Goal: Task Accomplishment & Management: Use online tool/utility

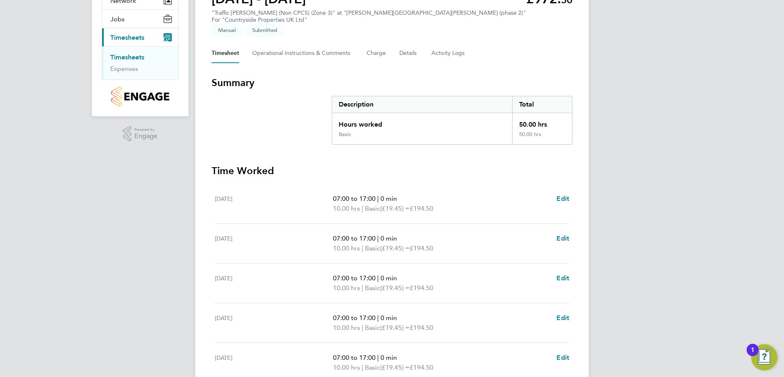
scroll to position [215, 0]
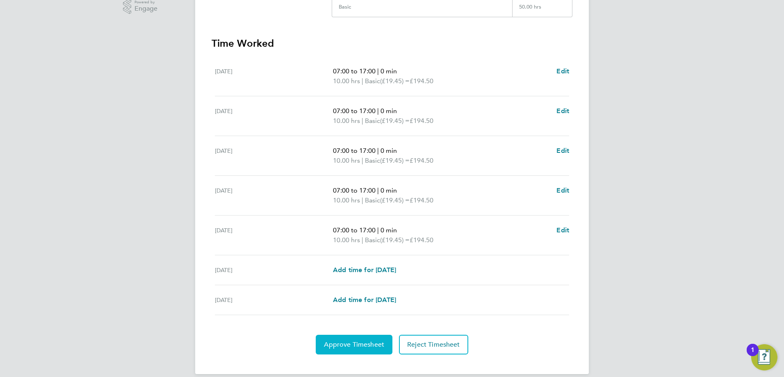
click at [351, 341] on span "Approve Timesheet" at bounding box center [354, 345] width 60 height 8
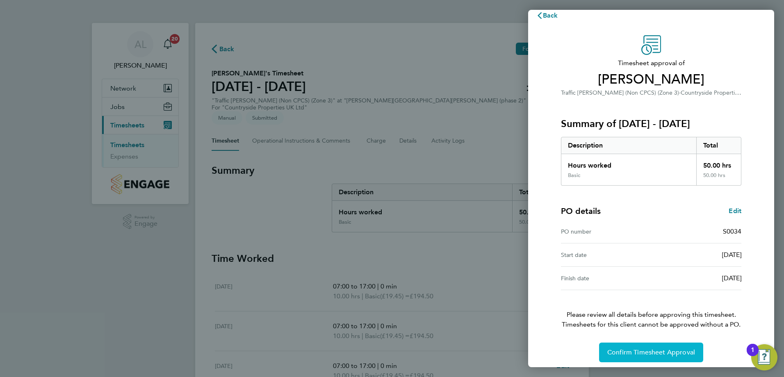
scroll to position [16, 0]
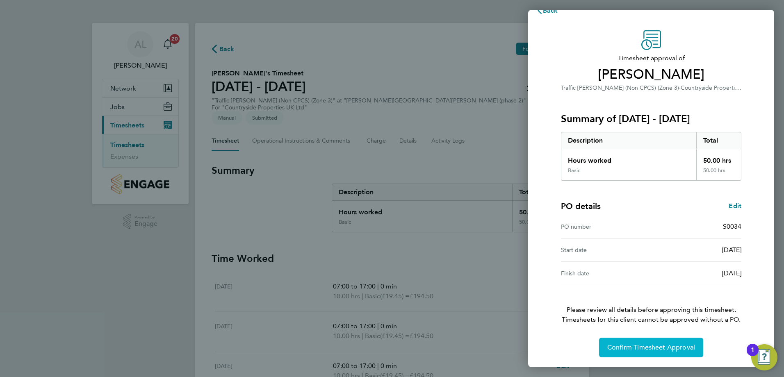
click at [633, 348] on span "Confirm Timesheet Approval" at bounding box center [651, 347] width 88 height 8
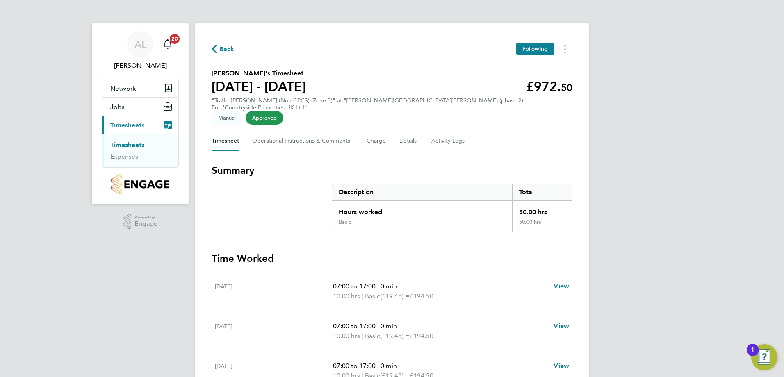
click at [133, 144] on link "Timesheets" at bounding box center [127, 145] width 34 height 8
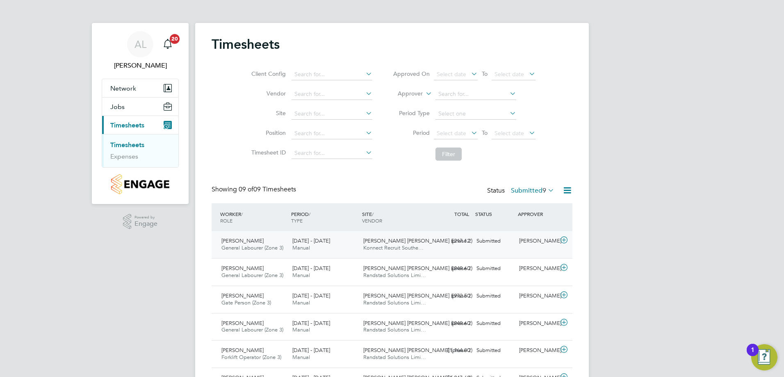
click at [236, 241] on span "Samuel Randall" at bounding box center [242, 240] width 42 height 7
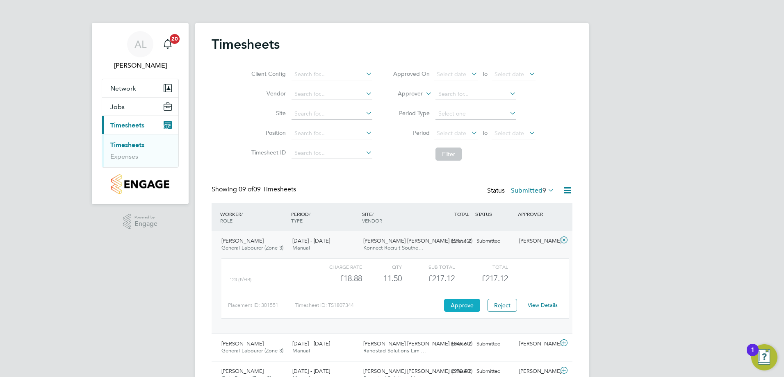
click at [464, 306] on button "Approve" at bounding box center [462, 305] width 36 height 13
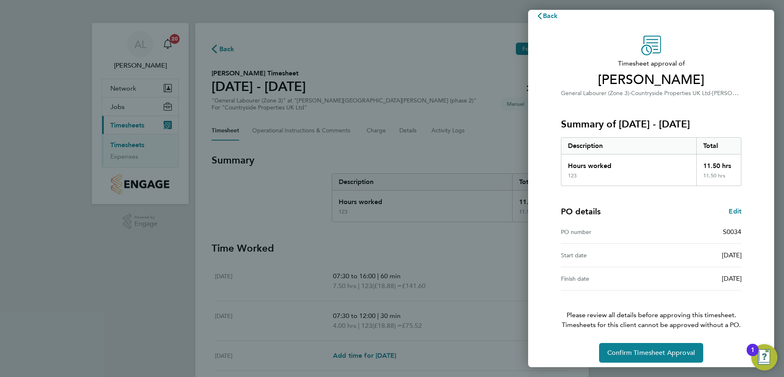
scroll to position [16, 0]
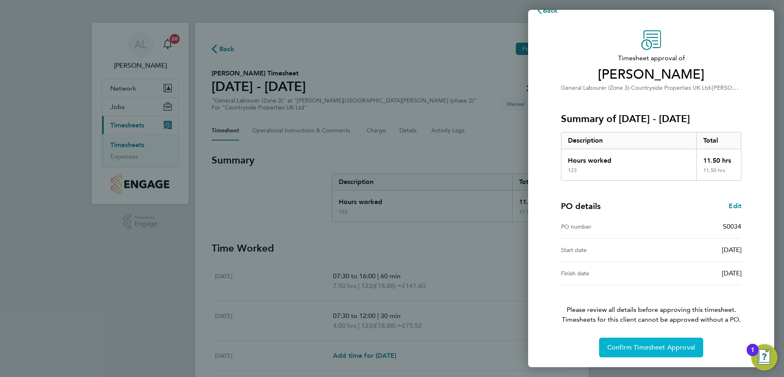
click at [643, 348] on span "Confirm Timesheet Approval" at bounding box center [651, 347] width 88 height 8
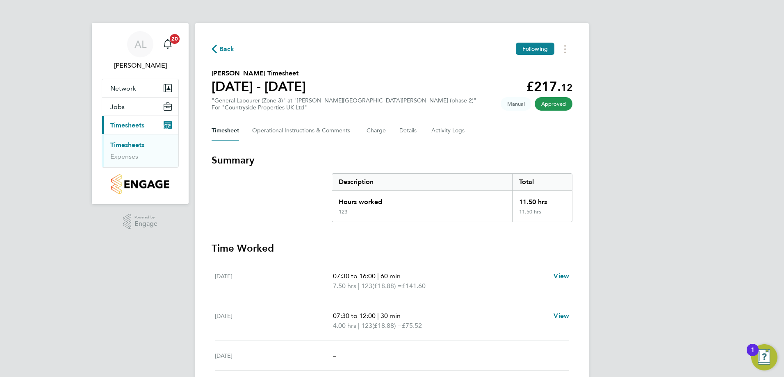
click at [121, 143] on link "Timesheets" at bounding box center [127, 145] width 34 height 8
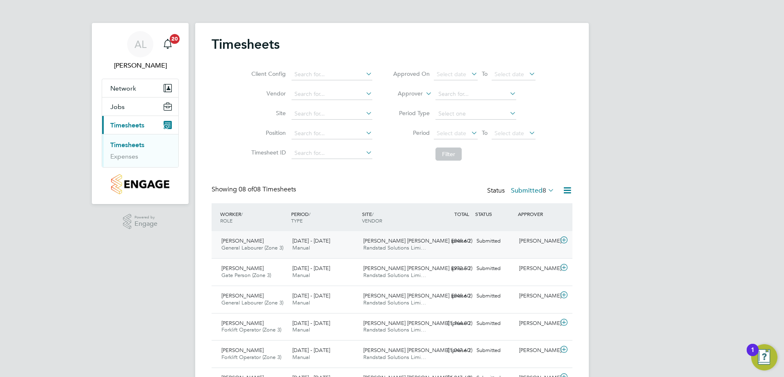
click at [236, 240] on span "Darren Ramcharitar" at bounding box center [242, 240] width 42 height 7
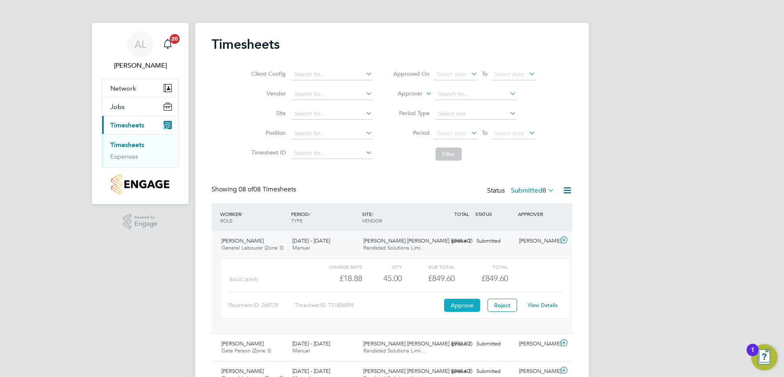
click at [462, 310] on button "Approve" at bounding box center [462, 305] width 36 height 13
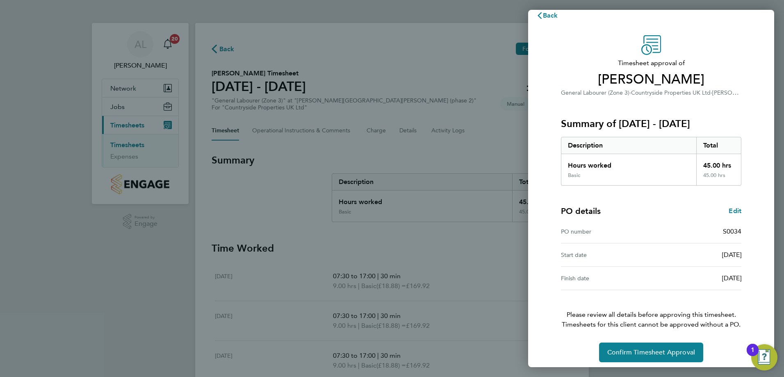
scroll to position [16, 0]
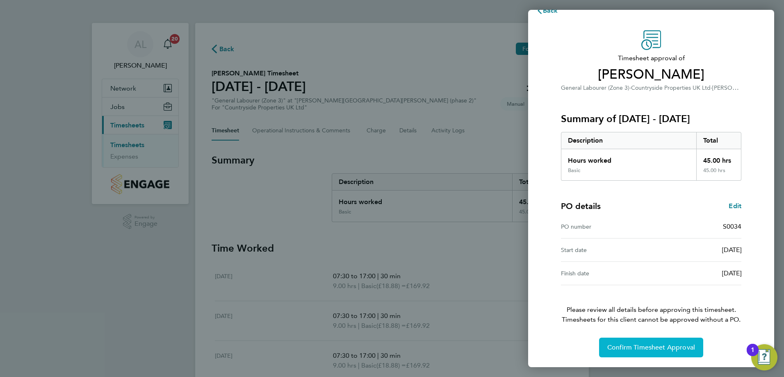
click at [646, 351] on span "Confirm Timesheet Approval" at bounding box center [651, 347] width 88 height 8
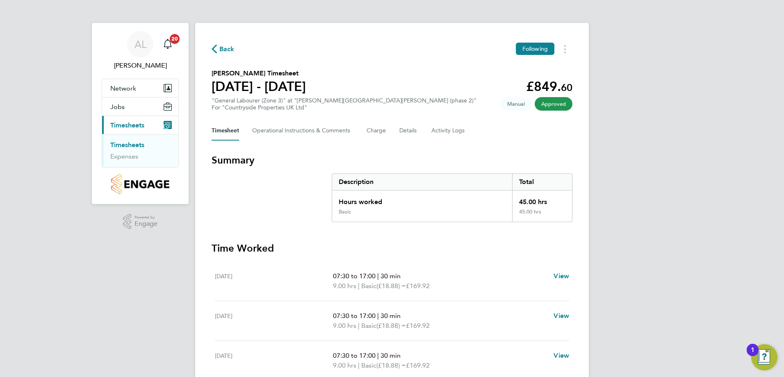
click at [120, 143] on link "Timesheets" at bounding box center [127, 145] width 34 height 8
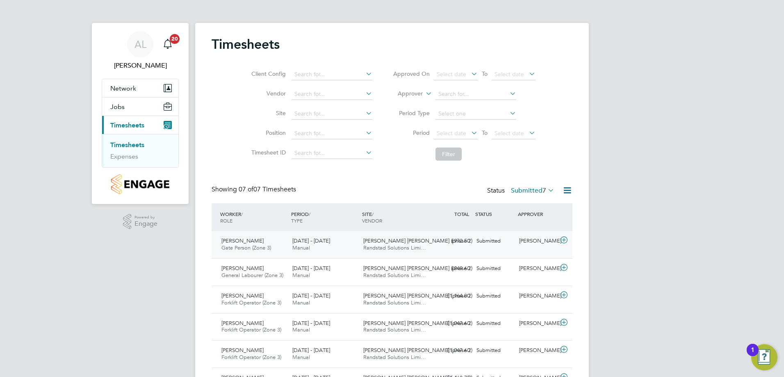
click at [252, 242] on span "[PERSON_NAME]" at bounding box center [242, 240] width 42 height 7
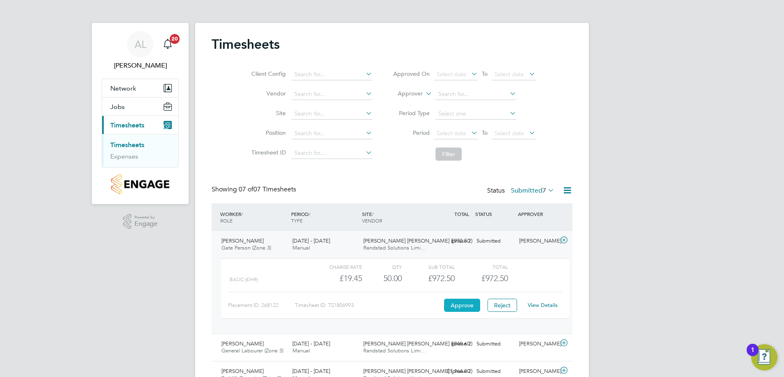
click at [453, 301] on button "Approve" at bounding box center [462, 305] width 36 height 13
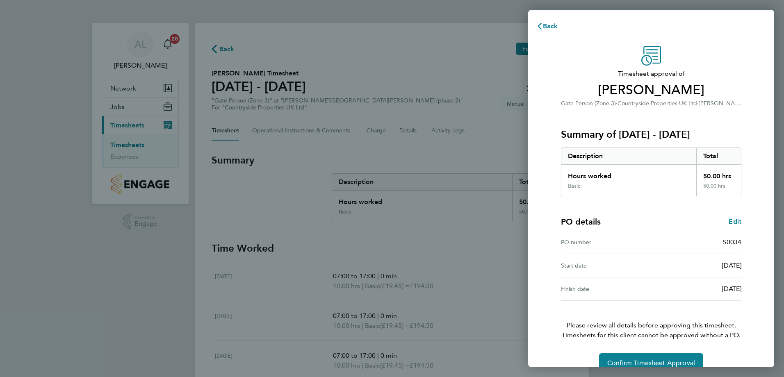
scroll to position [16, 0]
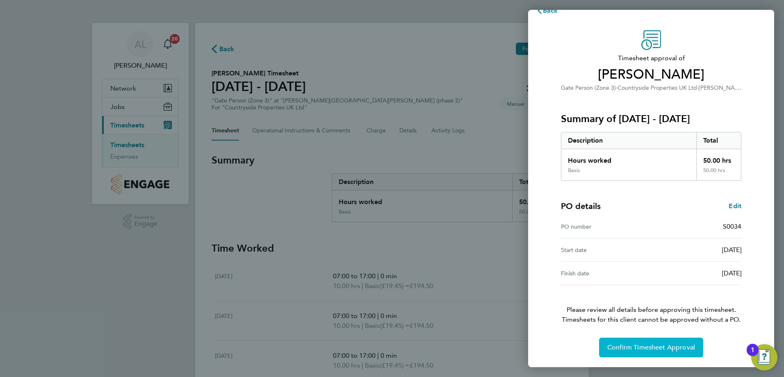
click at [625, 352] on button "Confirm Timesheet Approval" at bounding box center [651, 348] width 104 height 20
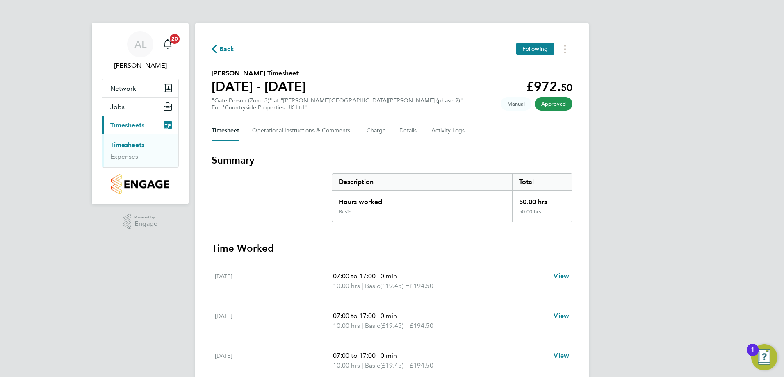
click at [134, 143] on link "Timesheets" at bounding box center [127, 145] width 34 height 8
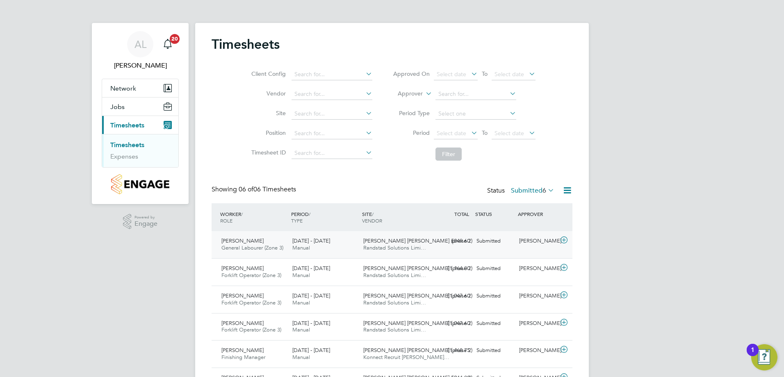
click at [245, 240] on span "[PERSON_NAME]" at bounding box center [242, 240] width 42 height 7
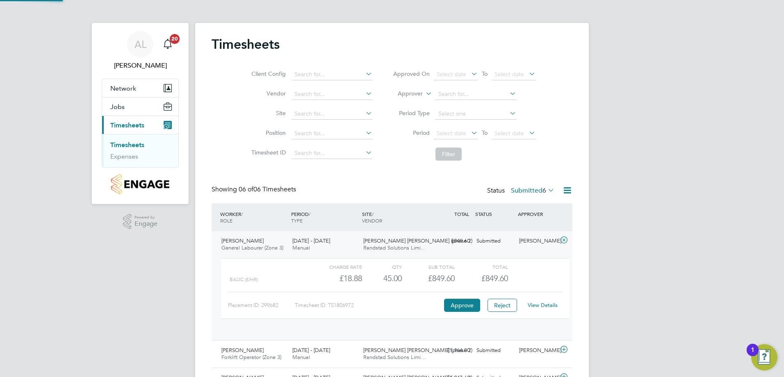
scroll to position [14, 80]
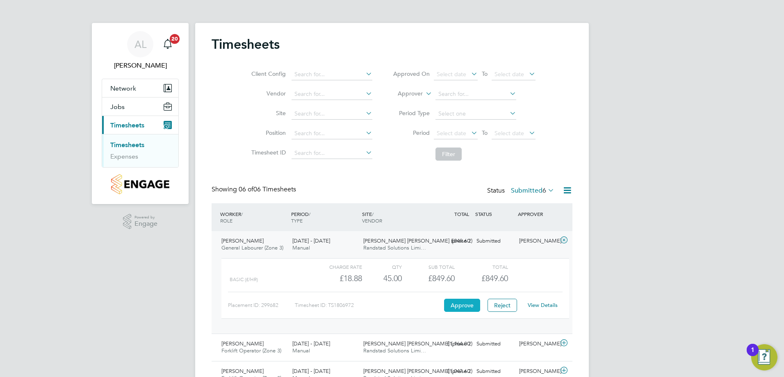
click at [472, 307] on button "Approve" at bounding box center [462, 305] width 36 height 13
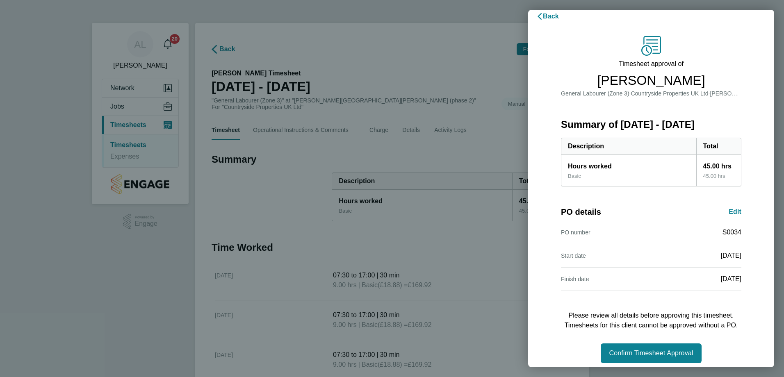
scroll to position [16, 0]
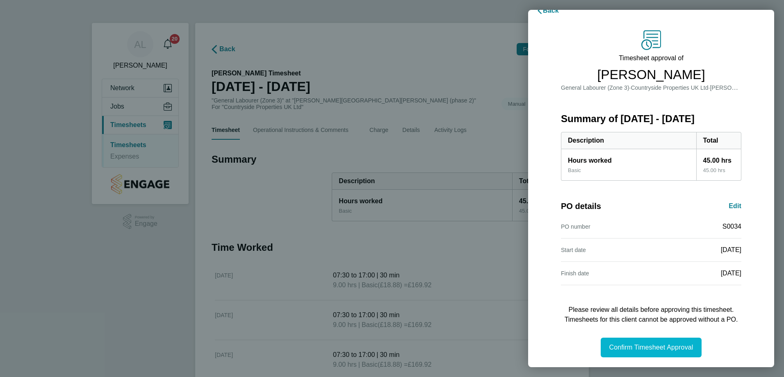
click at [634, 341] on button "Confirm Timesheet Approval" at bounding box center [650, 348] width 100 height 20
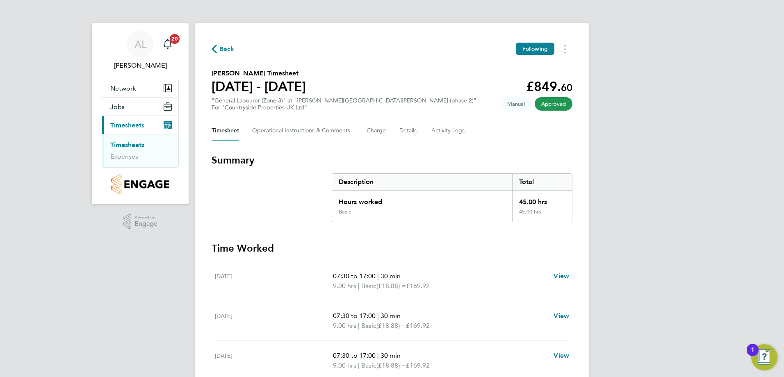
click at [130, 145] on link "Timesheets" at bounding box center [127, 145] width 34 height 8
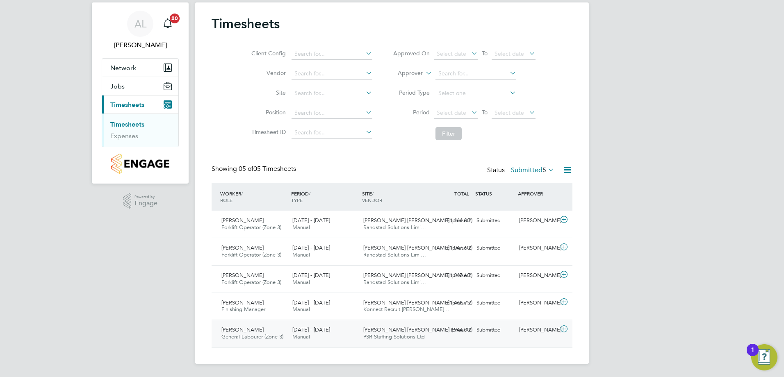
click at [248, 327] on div "Kye Viney General Labourer (Zone 3) 18 - 24 Aug 2025" at bounding box center [253, 333] width 71 height 20
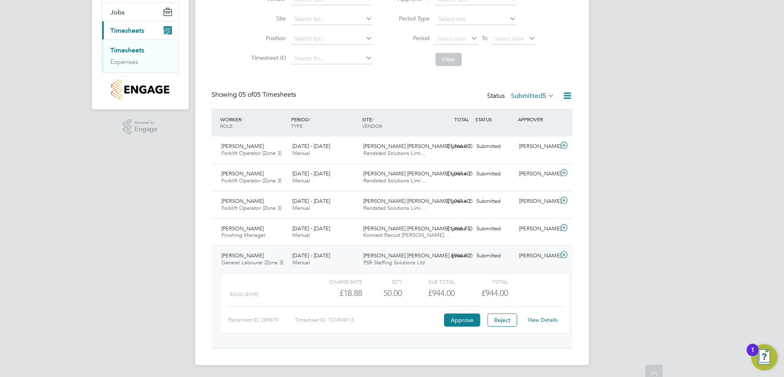
scroll to position [96, 0]
click at [458, 318] on button "Approve" at bounding box center [462, 318] width 36 height 13
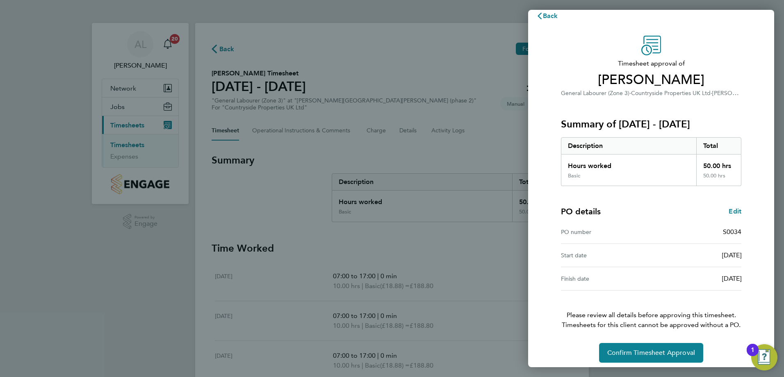
scroll to position [16, 0]
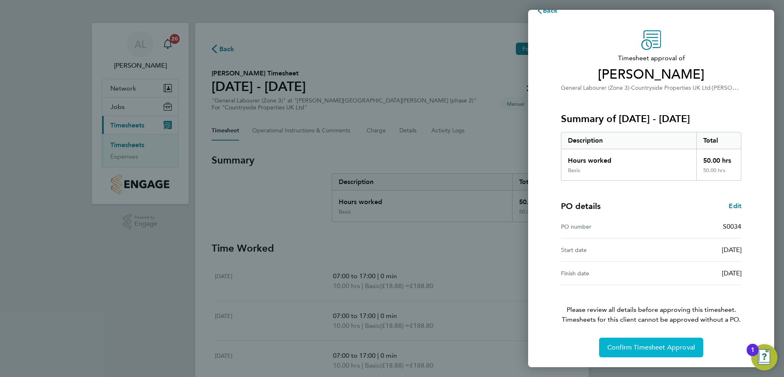
click at [648, 349] on span "Confirm Timesheet Approval" at bounding box center [651, 347] width 88 height 8
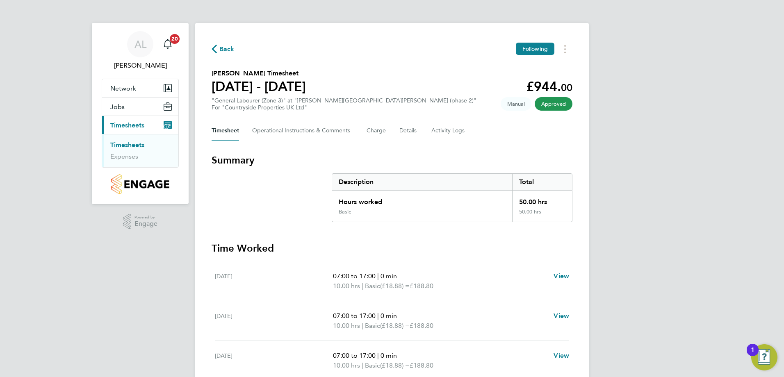
click at [142, 146] on link "Timesheets" at bounding box center [127, 145] width 34 height 8
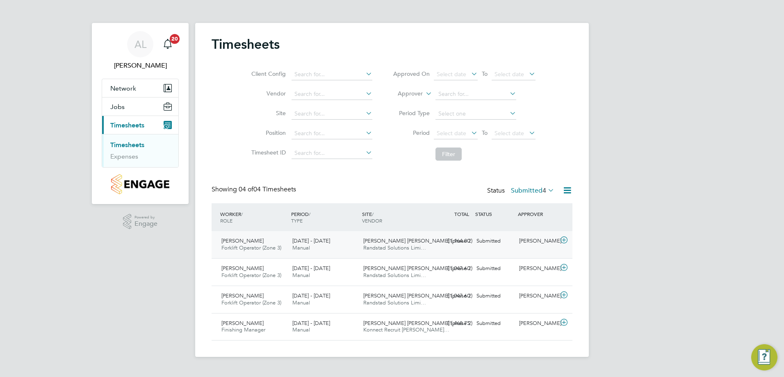
click at [256, 240] on span "Matthew Holder" at bounding box center [242, 240] width 42 height 7
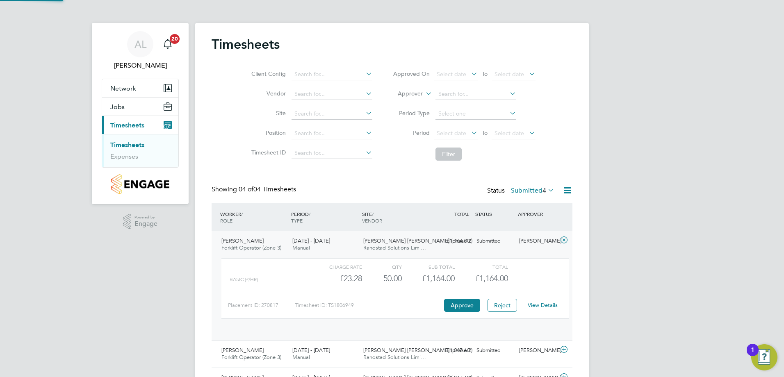
scroll to position [14, 80]
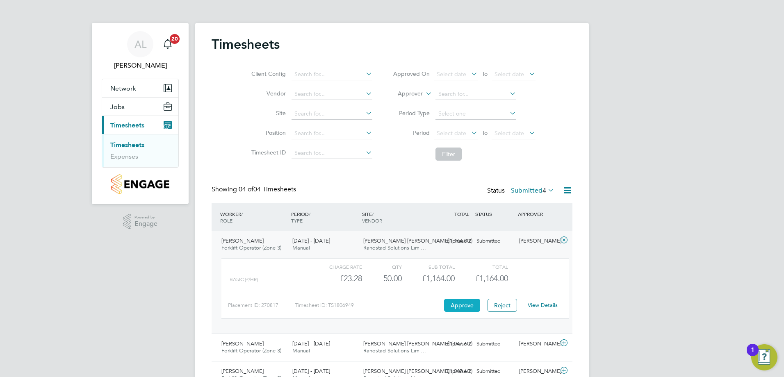
click at [446, 303] on button "Approve" at bounding box center [462, 305] width 36 height 13
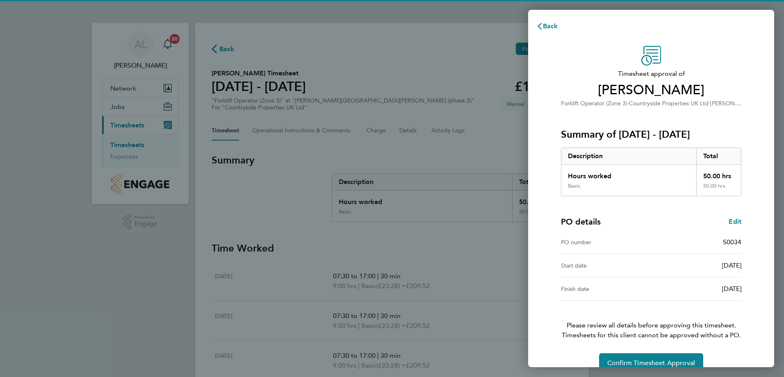
scroll to position [16, 0]
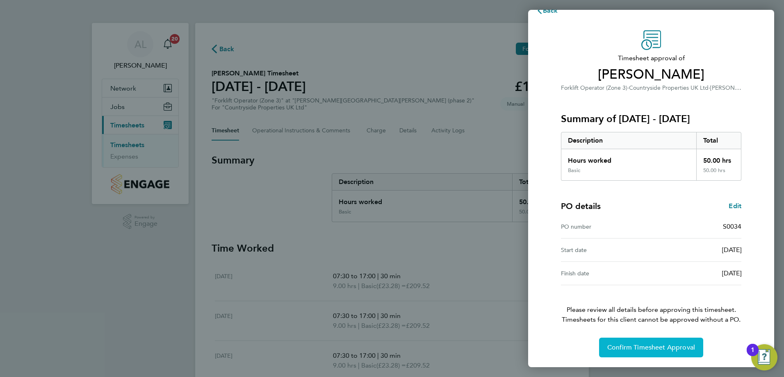
click at [632, 344] on span "Confirm Timesheet Approval" at bounding box center [651, 347] width 88 height 8
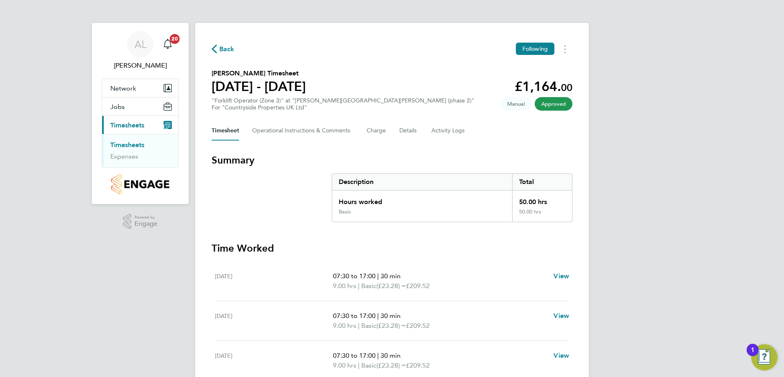
click at [127, 145] on link "Timesheets" at bounding box center [127, 145] width 34 height 8
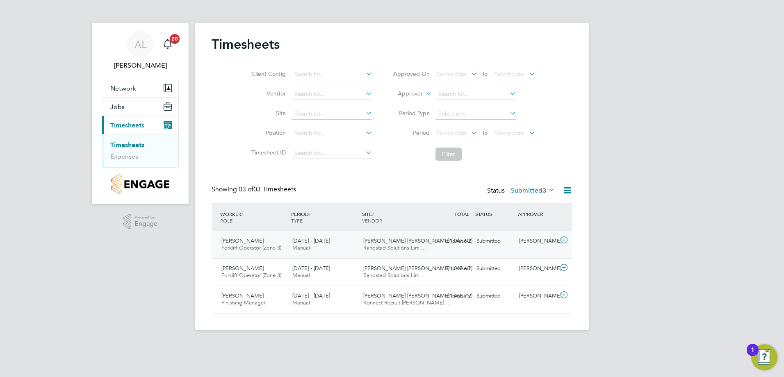
click at [248, 244] on span "[PERSON_NAME]" at bounding box center [242, 240] width 42 height 7
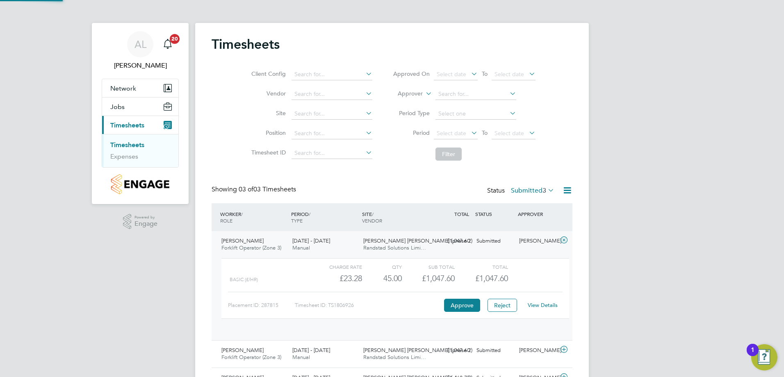
scroll to position [14, 80]
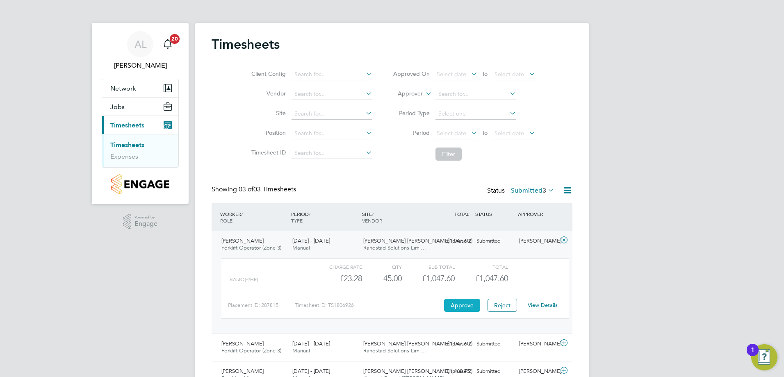
click at [461, 307] on button "Approve" at bounding box center [462, 305] width 36 height 13
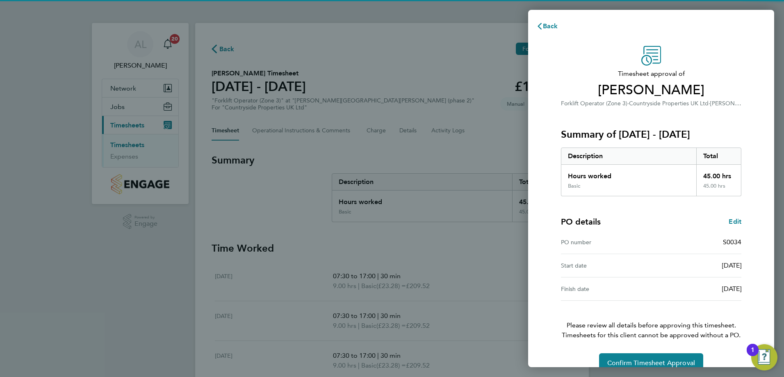
scroll to position [16, 0]
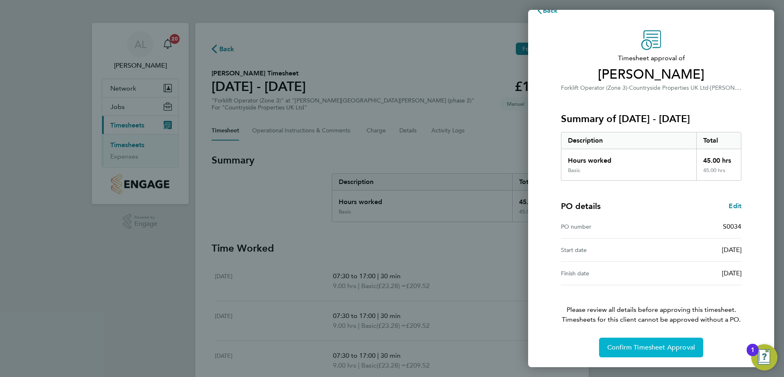
click at [633, 348] on span "Confirm Timesheet Approval" at bounding box center [651, 347] width 88 height 8
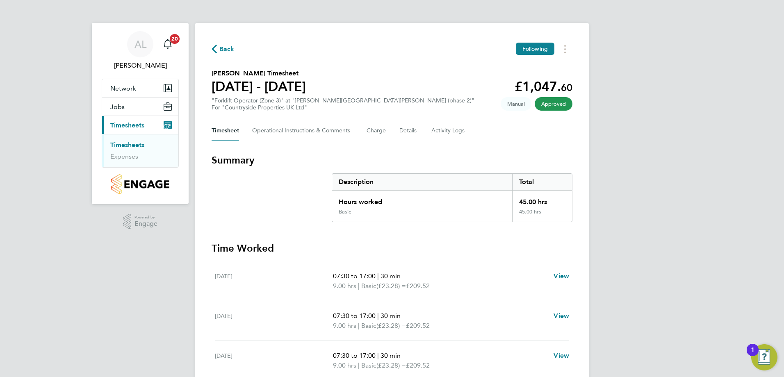
click at [135, 146] on link "Timesheets" at bounding box center [127, 145] width 34 height 8
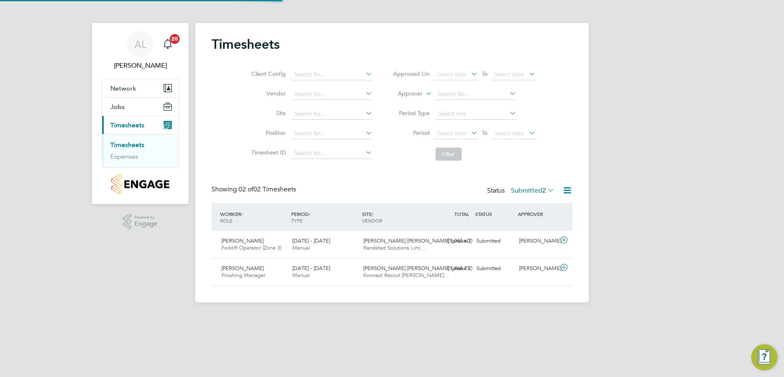
scroll to position [21, 71]
click at [231, 242] on span "[PERSON_NAME]" at bounding box center [242, 240] width 42 height 7
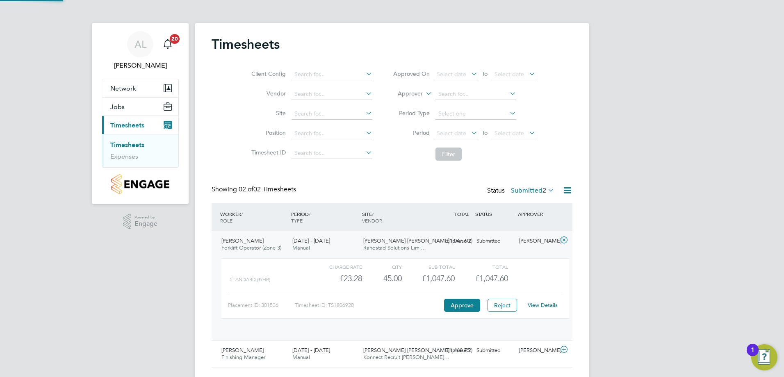
scroll to position [14, 80]
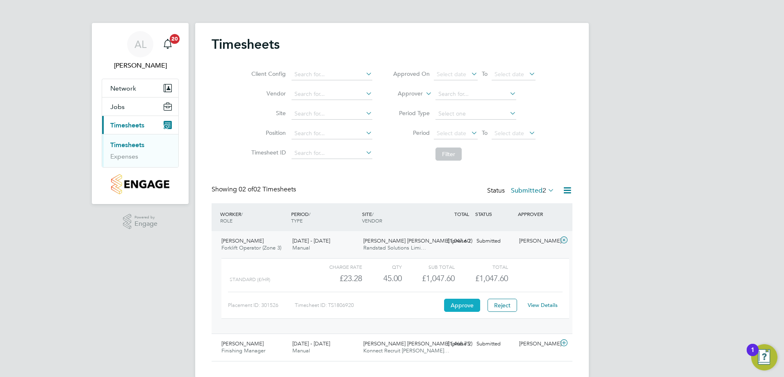
click at [468, 307] on button "Approve" at bounding box center [462, 305] width 36 height 13
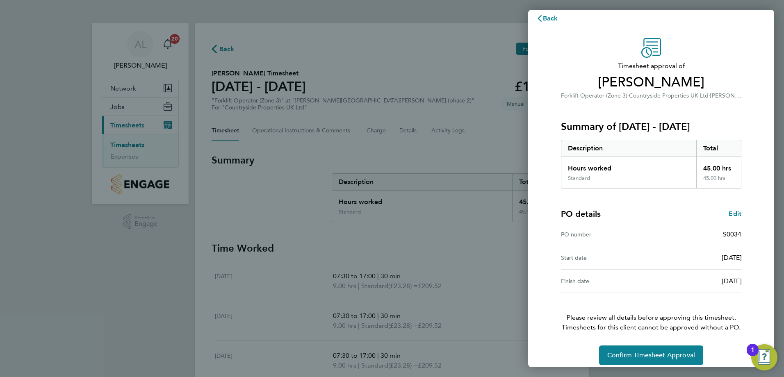
scroll to position [16, 0]
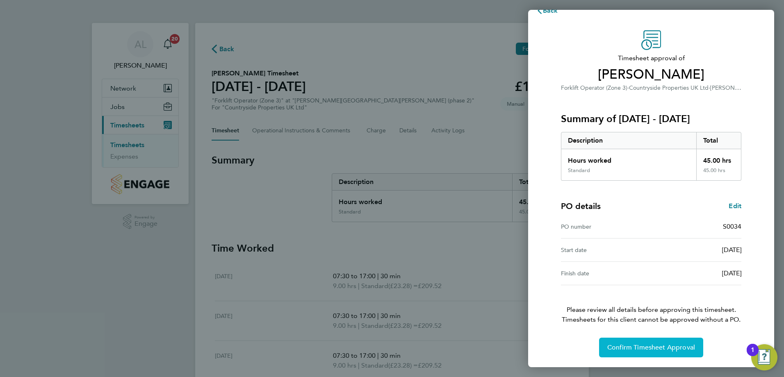
click at [643, 341] on button "Confirm Timesheet Approval" at bounding box center [651, 348] width 104 height 20
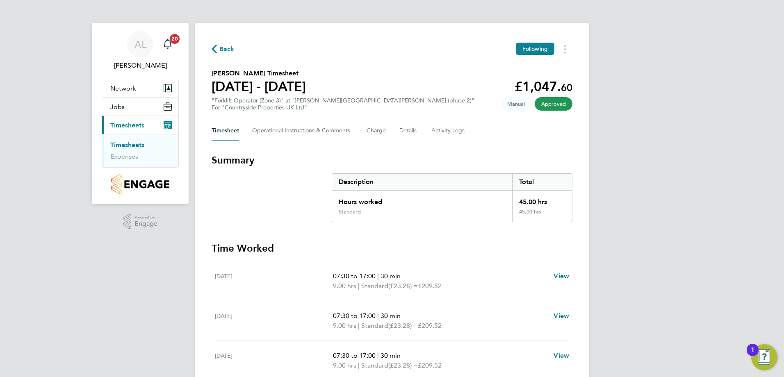
click at [123, 146] on link "Timesheets" at bounding box center [127, 145] width 34 height 8
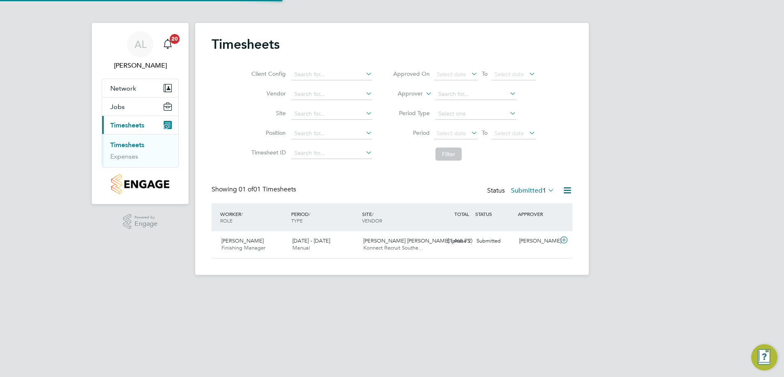
scroll to position [21, 71]
click at [246, 243] on span "[PERSON_NAME]" at bounding box center [242, 240] width 42 height 7
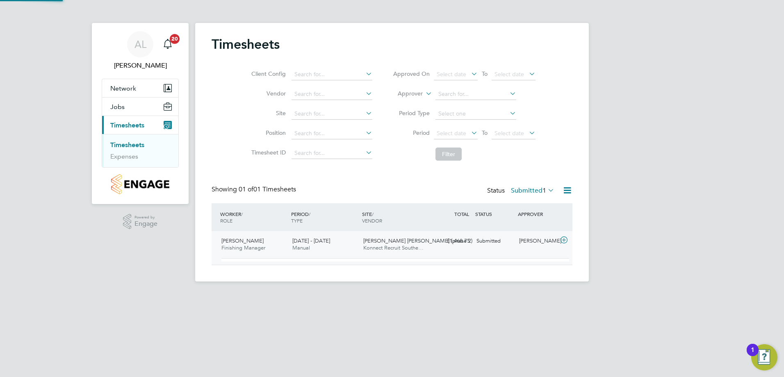
scroll to position [14, 80]
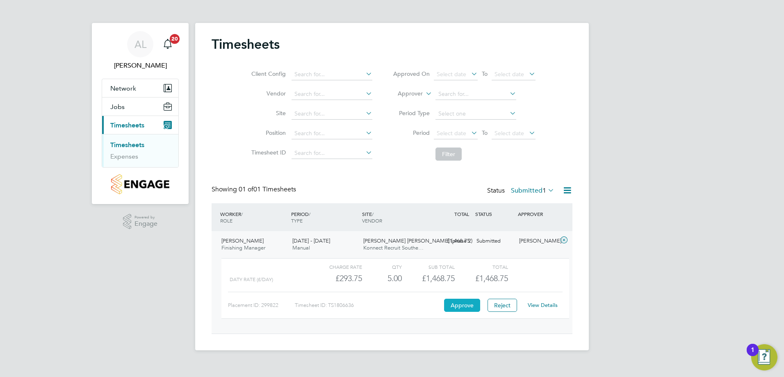
click at [461, 305] on button "Approve" at bounding box center [462, 305] width 36 height 13
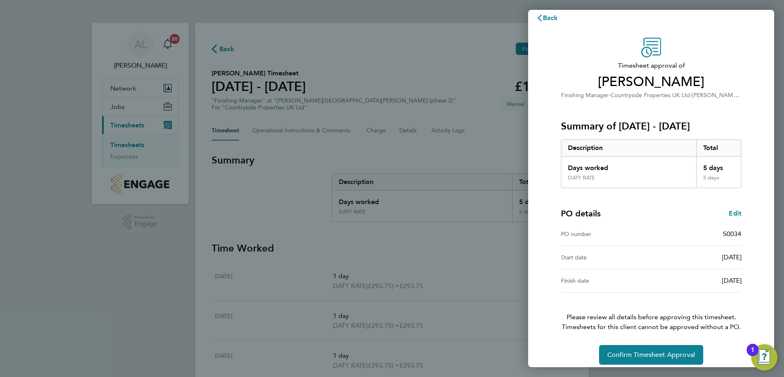
scroll to position [16, 0]
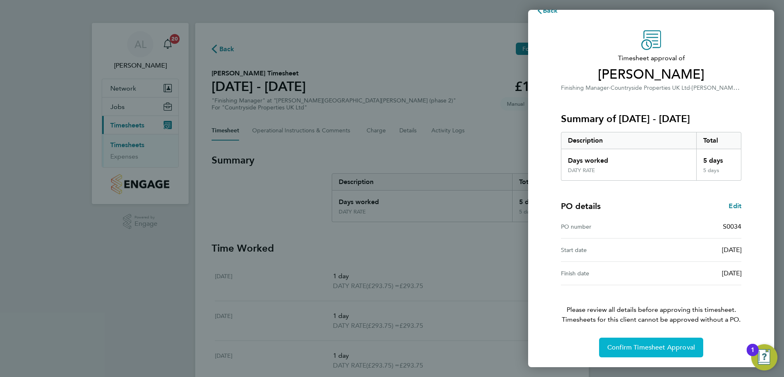
click at [633, 341] on button "Confirm Timesheet Approval" at bounding box center [651, 348] width 104 height 20
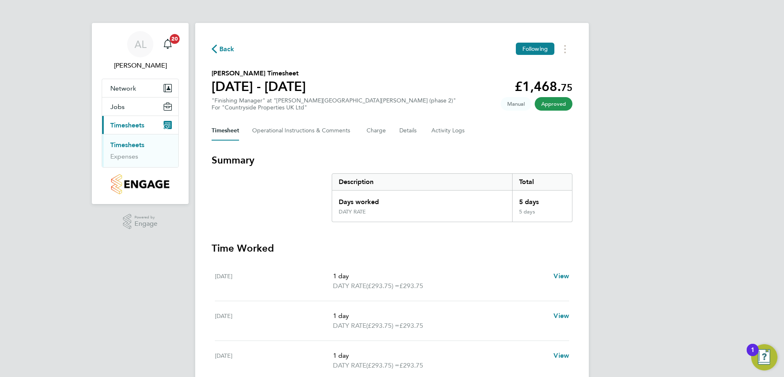
click at [136, 146] on link "Timesheets" at bounding box center [127, 145] width 34 height 8
